Goal: Navigation & Orientation: Find specific page/section

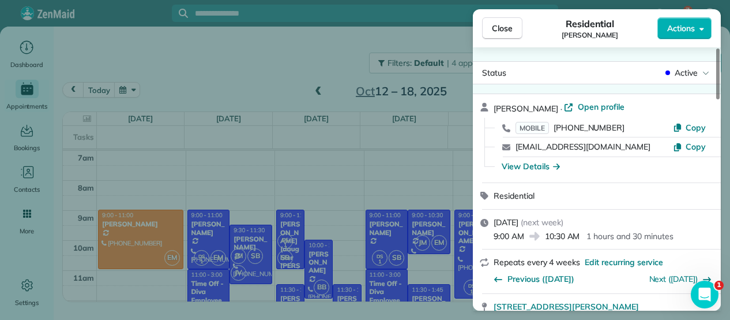
click at [518, 32] on button "Close" at bounding box center [502, 28] width 40 height 22
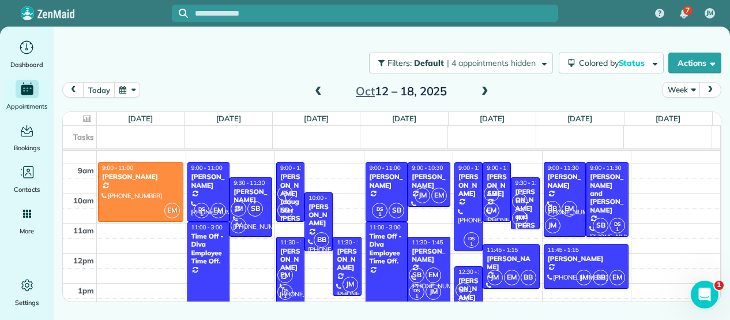
scroll to position [47, 0]
click at [320, 94] on span at bounding box center [318, 92] width 13 height 10
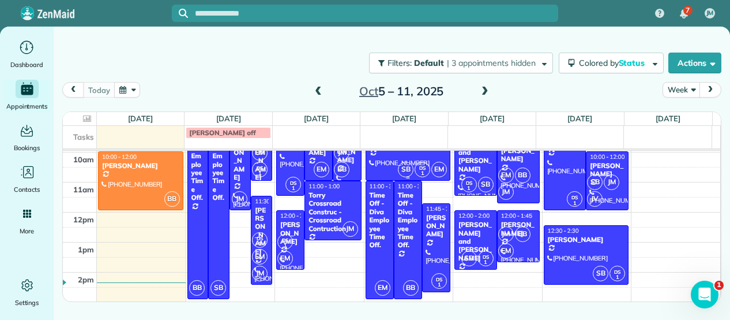
scroll to position [89, 0]
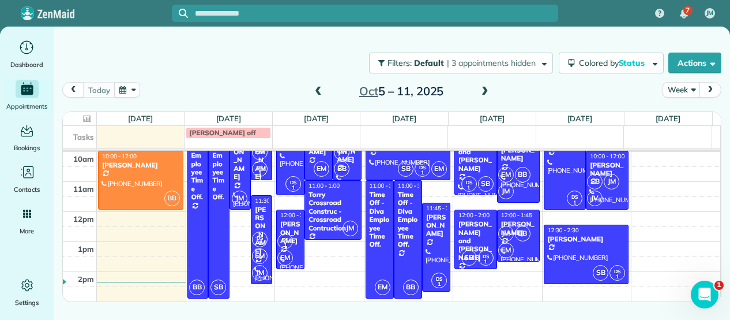
click at [485, 89] on span at bounding box center [485, 92] width 13 height 10
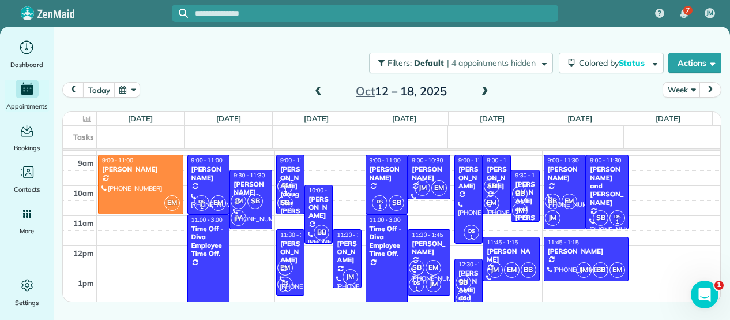
scroll to position [54, 0]
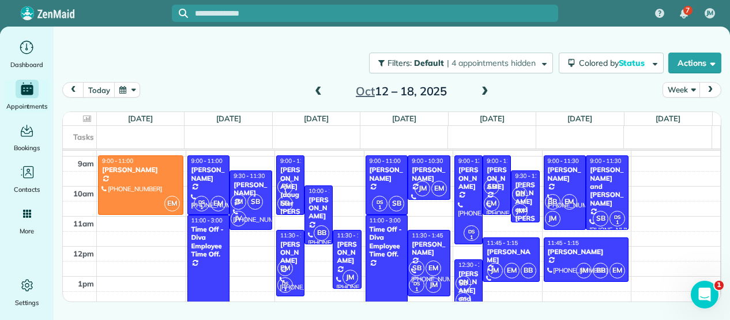
click at [302, 86] on div "[DATE] Week [DATE] – [DATE]" at bounding box center [391, 93] width 659 height 22
click at [321, 89] on span at bounding box center [318, 92] width 13 height 10
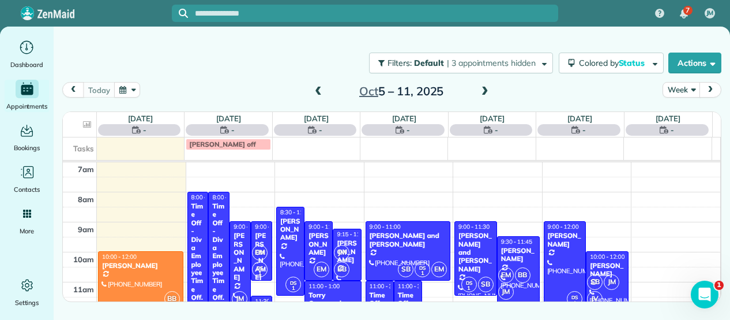
scroll to position [0, 0]
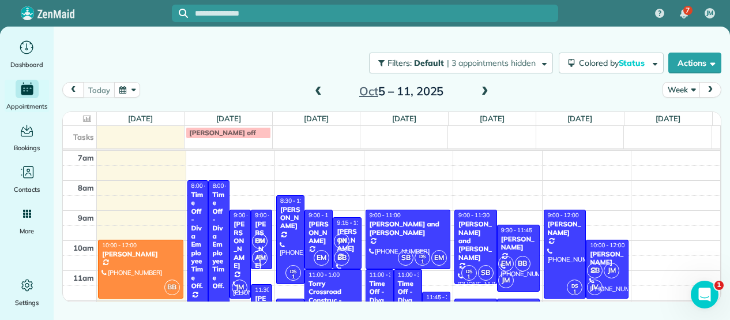
click at [321, 89] on span at bounding box center [318, 92] width 13 height 10
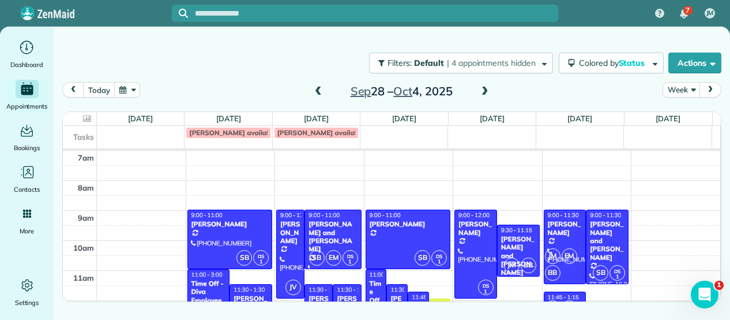
click at [321, 89] on span at bounding box center [318, 92] width 13 height 10
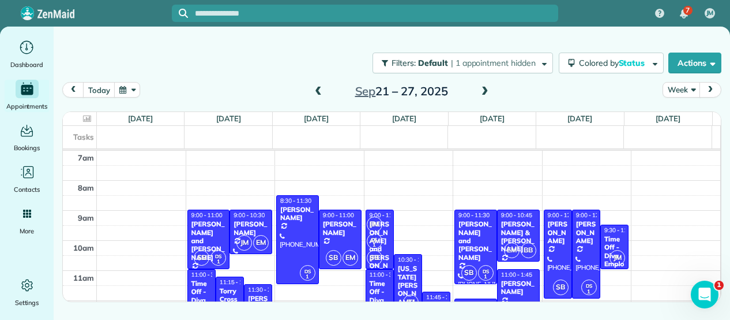
click at [321, 89] on span at bounding box center [318, 92] width 13 height 10
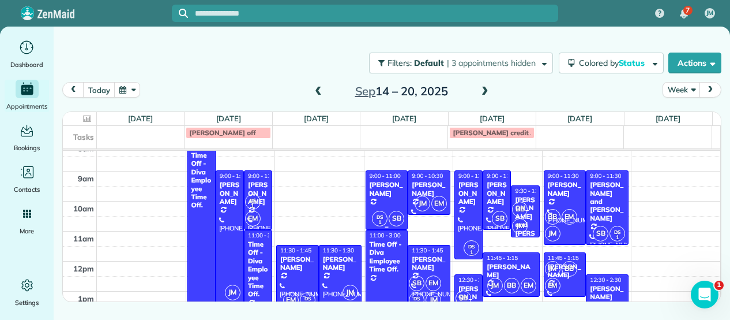
scroll to position [37, 0]
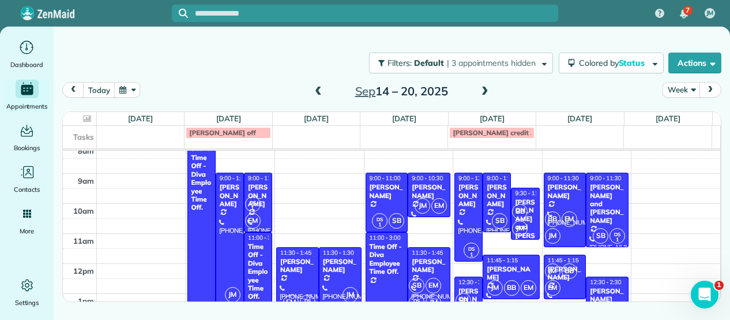
click at [321, 91] on span at bounding box center [318, 92] width 13 height 10
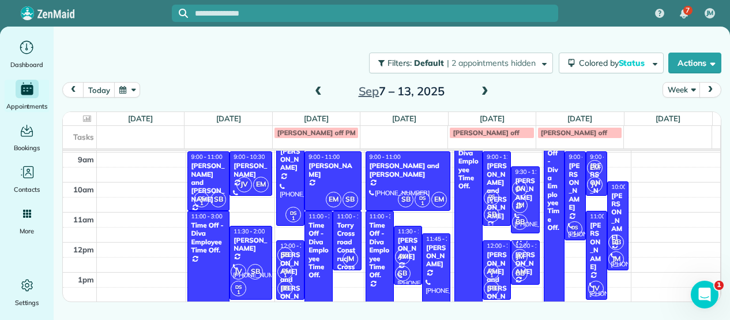
scroll to position [59, 0]
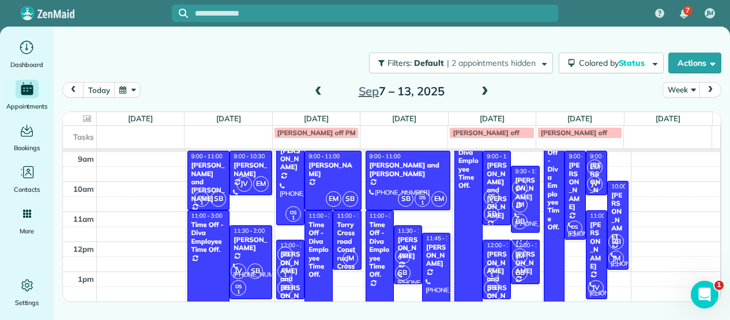
click at [320, 88] on span at bounding box center [318, 92] width 13 height 10
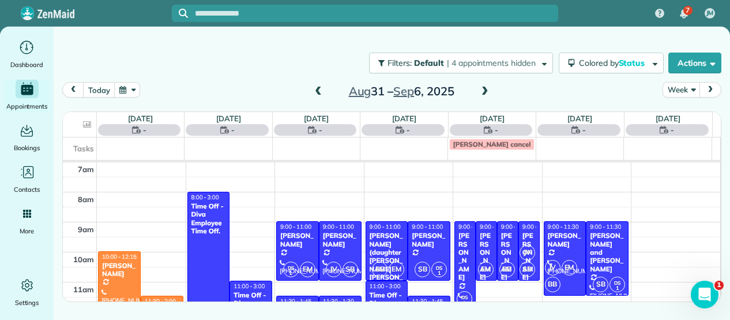
scroll to position [0, 0]
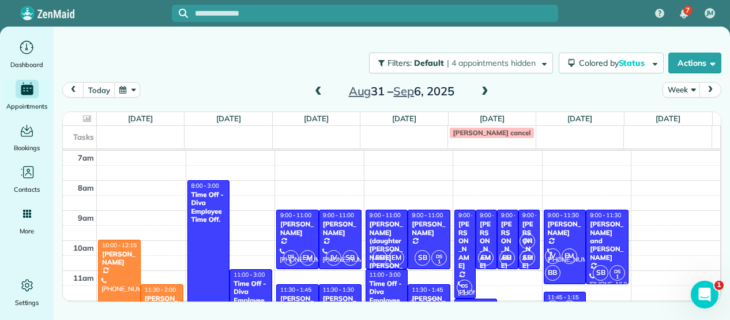
click at [484, 91] on span at bounding box center [485, 92] width 13 height 10
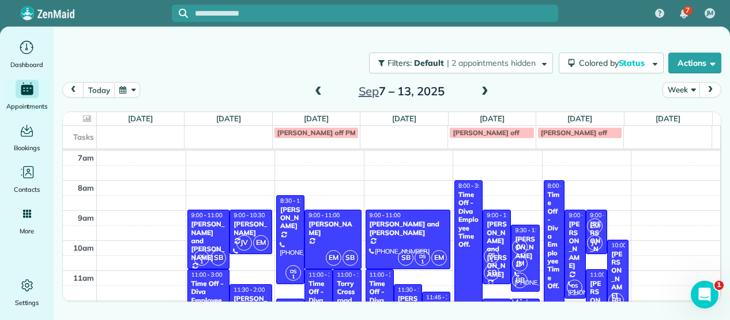
click at [484, 91] on span at bounding box center [485, 92] width 13 height 10
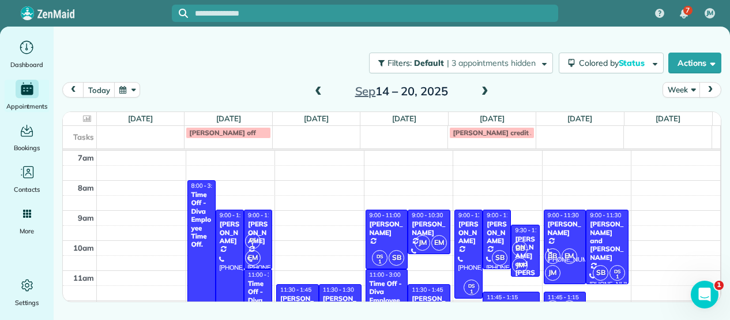
click at [484, 91] on span at bounding box center [485, 92] width 13 height 10
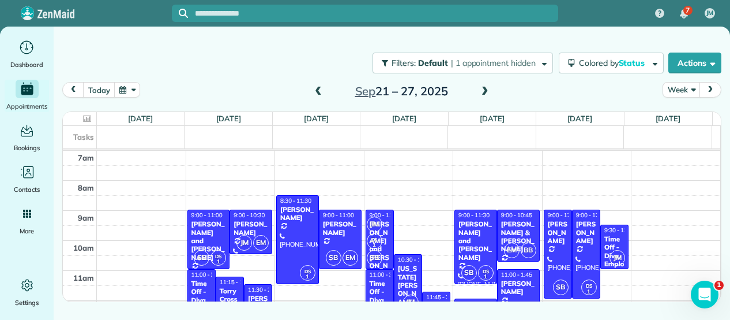
click at [484, 91] on span at bounding box center [485, 92] width 13 height 10
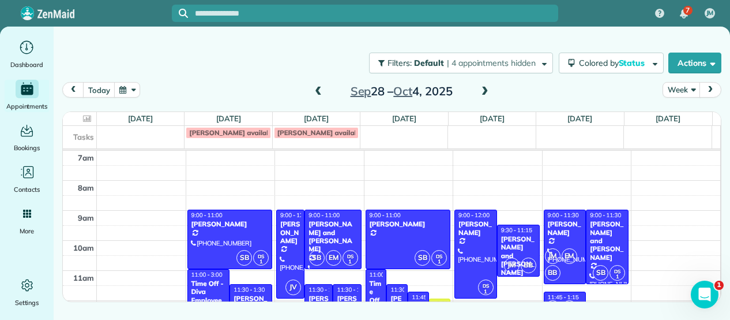
click at [484, 91] on span at bounding box center [485, 92] width 13 height 10
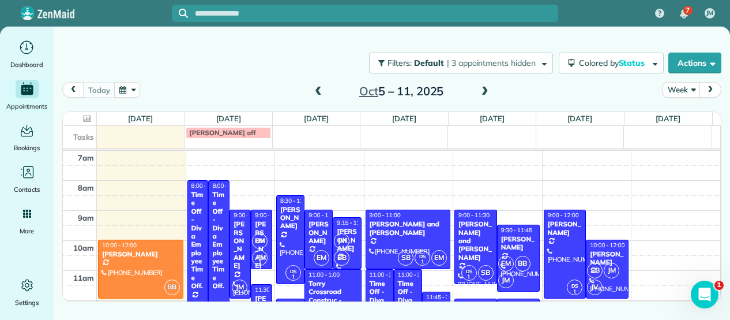
click at [484, 91] on span at bounding box center [485, 92] width 13 height 10
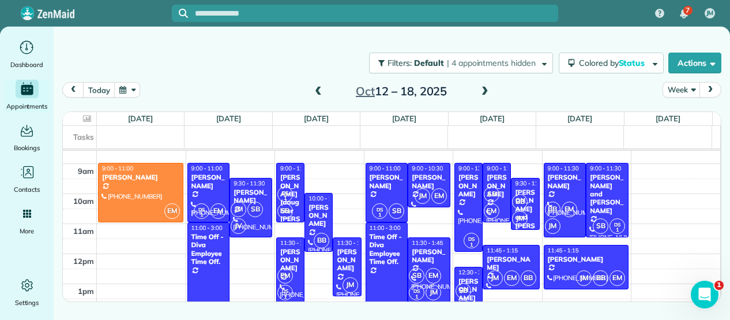
scroll to position [47, 0]
click at [484, 89] on span at bounding box center [485, 92] width 13 height 10
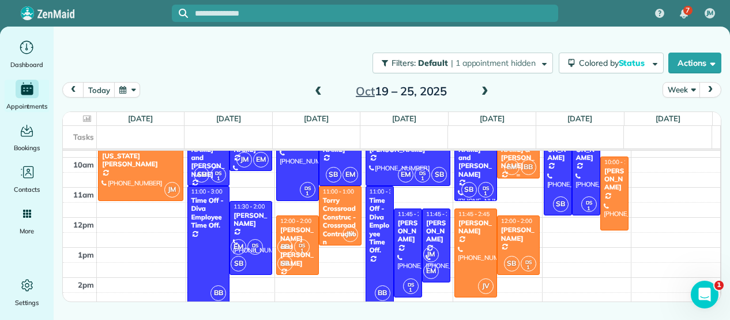
scroll to position [82, 0]
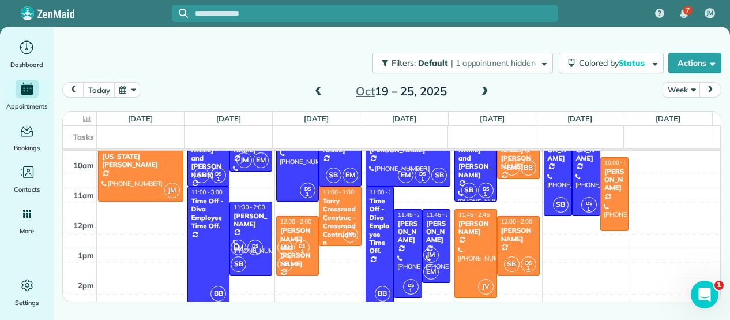
click at [314, 91] on span at bounding box center [318, 92] width 13 height 10
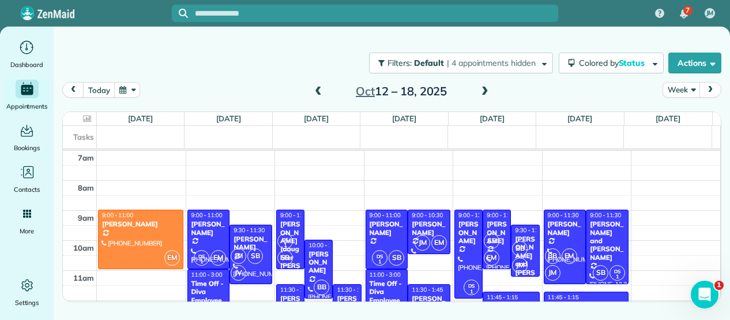
click at [314, 91] on span at bounding box center [318, 92] width 13 height 10
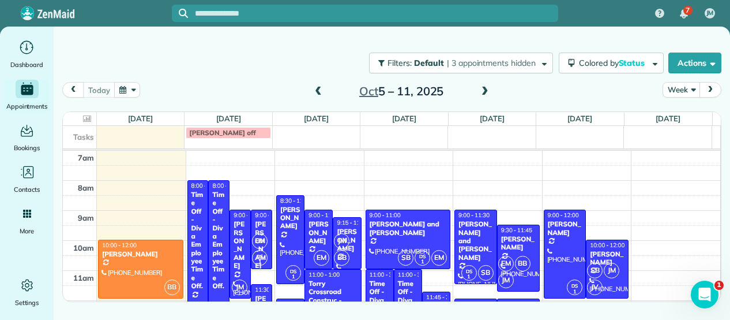
click at [314, 91] on span at bounding box center [318, 92] width 13 height 10
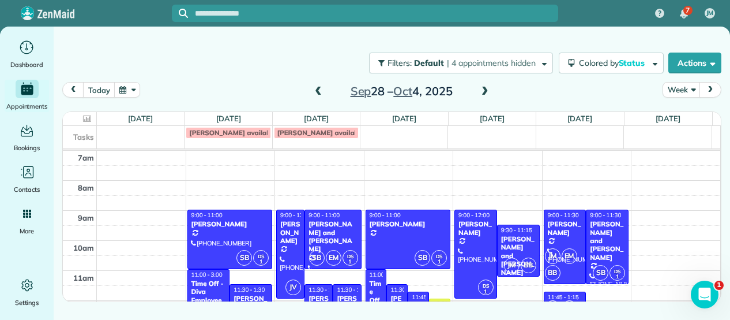
click at [484, 88] on span at bounding box center [485, 92] width 13 height 10
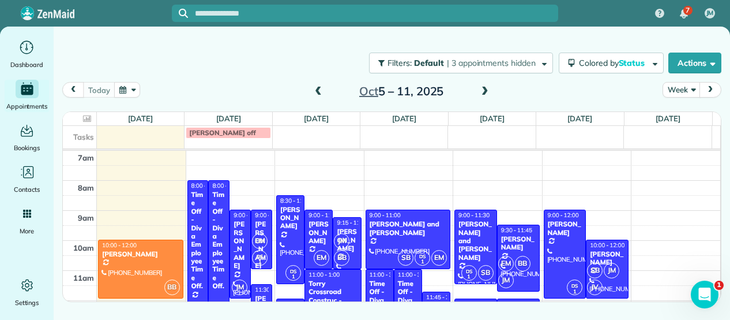
click at [484, 88] on span at bounding box center [485, 92] width 13 height 10
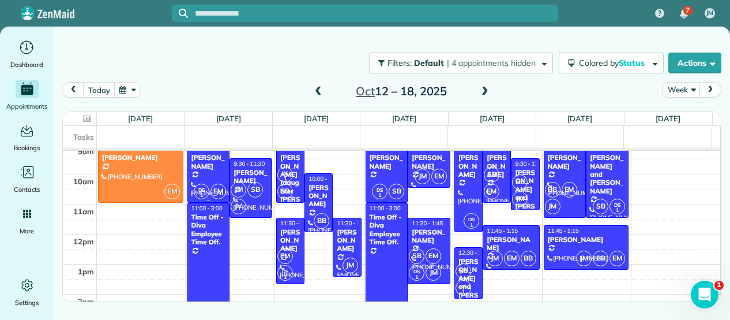
scroll to position [67, 0]
